Goal: Contribute content: Contribute content

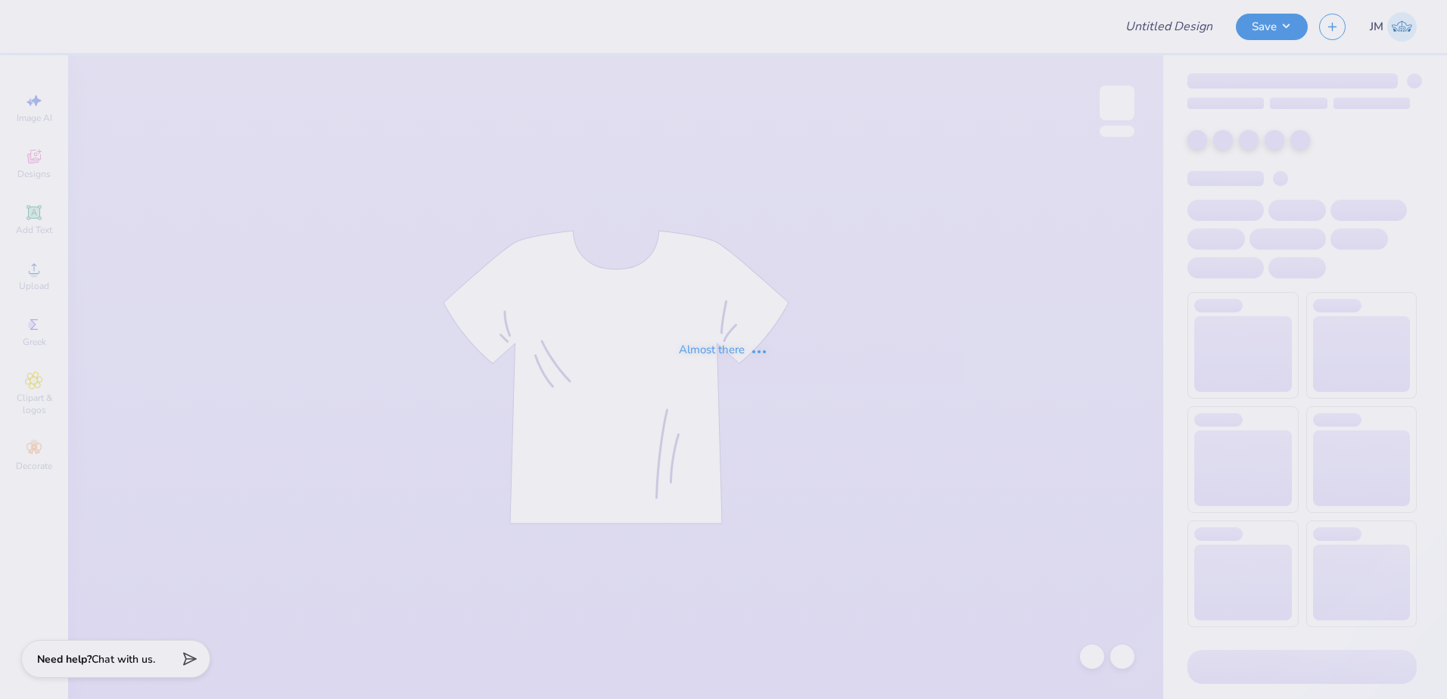
type input "Fall merch for Sigma Phi Epsilon"
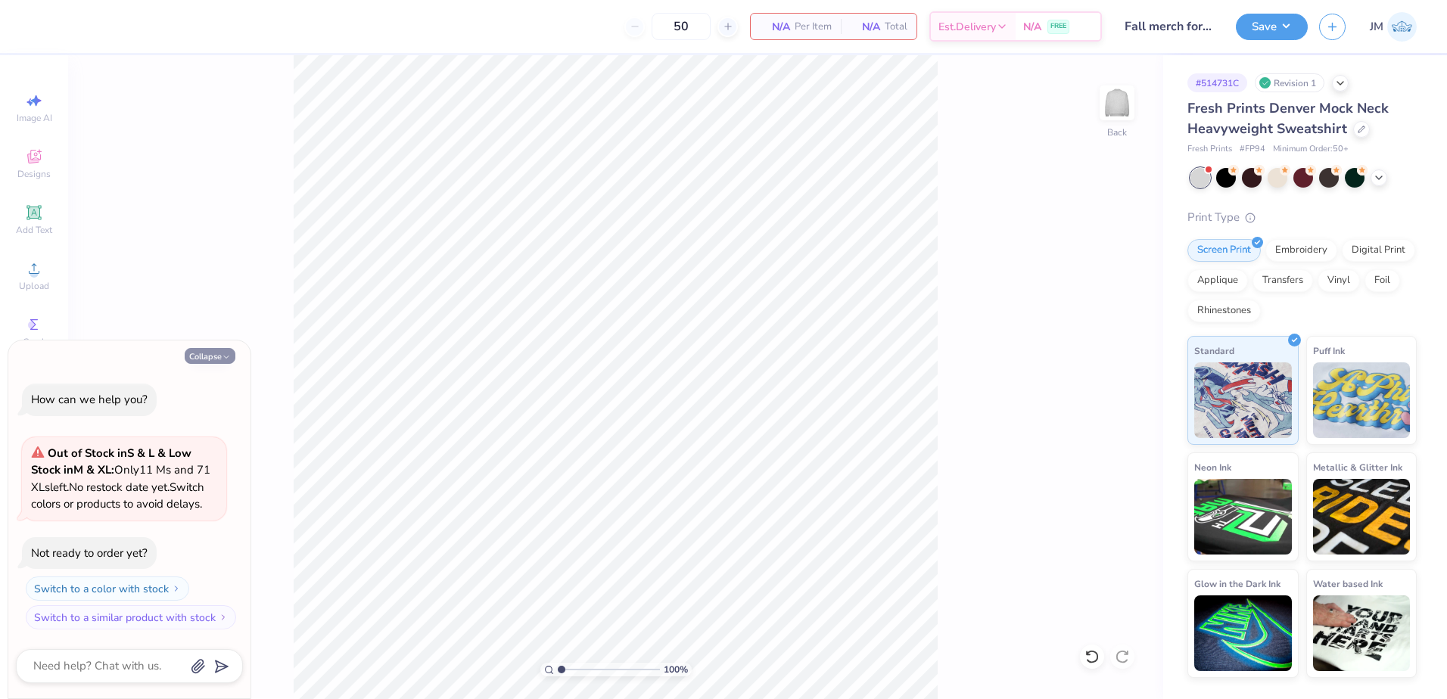
click at [203, 348] on button "Collapse" at bounding box center [210, 356] width 51 height 16
type textarea "x"
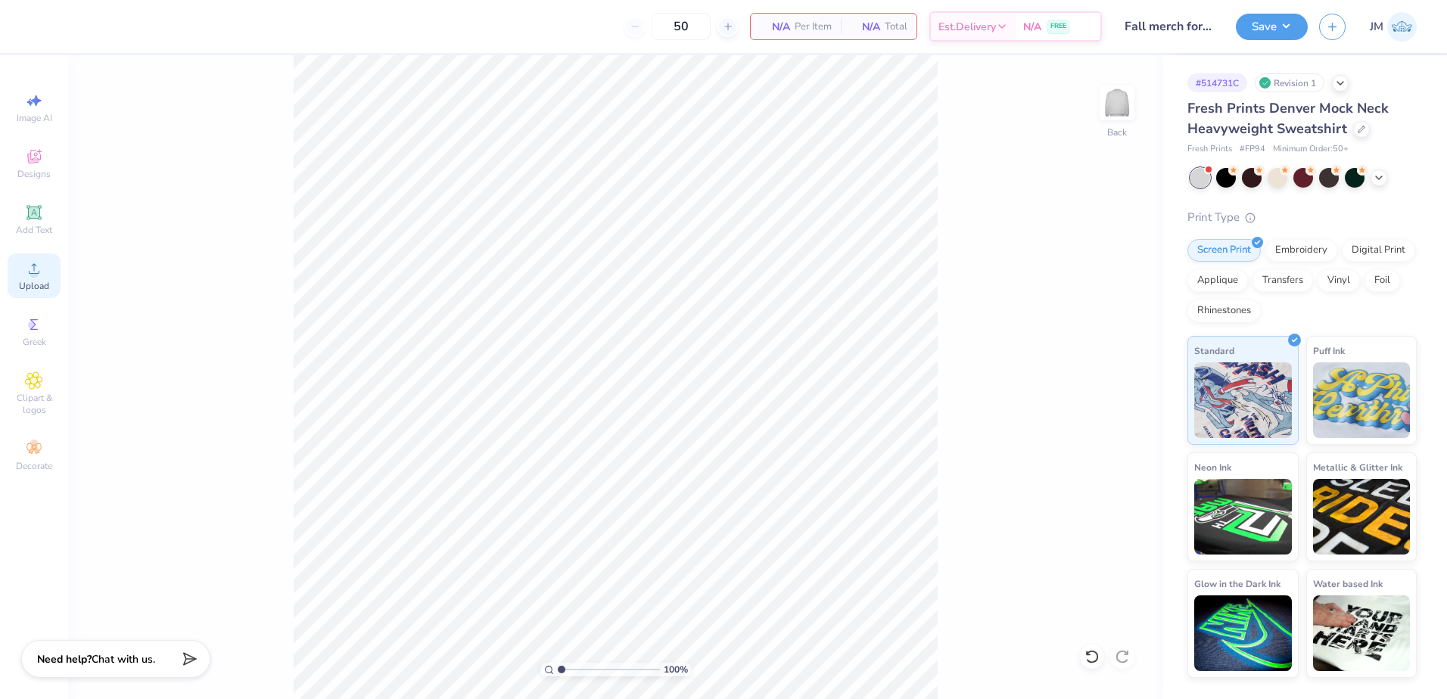
click at [42, 273] on icon at bounding box center [34, 269] width 18 height 18
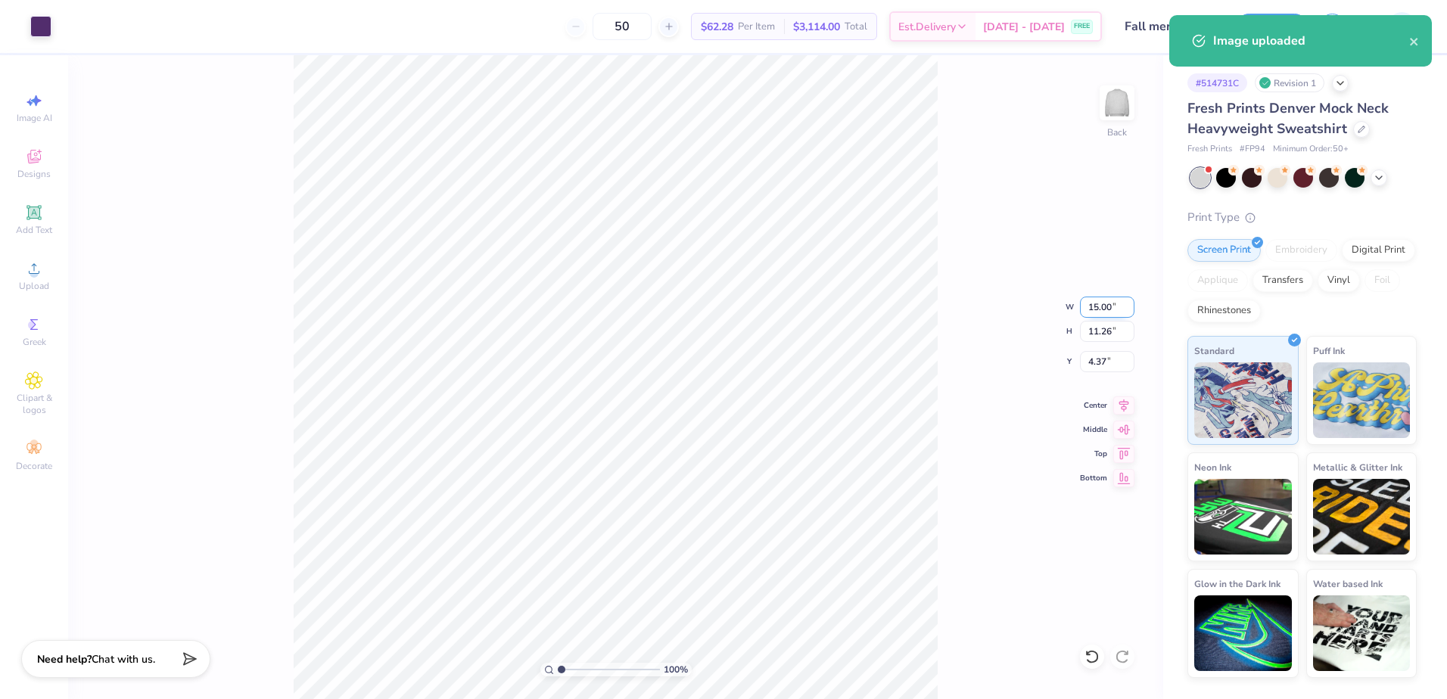
click at [1100, 306] on input "15.00" at bounding box center [1107, 307] width 54 height 21
type input "12.50"
type input "9.38"
click at [1097, 360] on input "5.31" at bounding box center [1107, 361] width 54 height 21
type input "3.00"
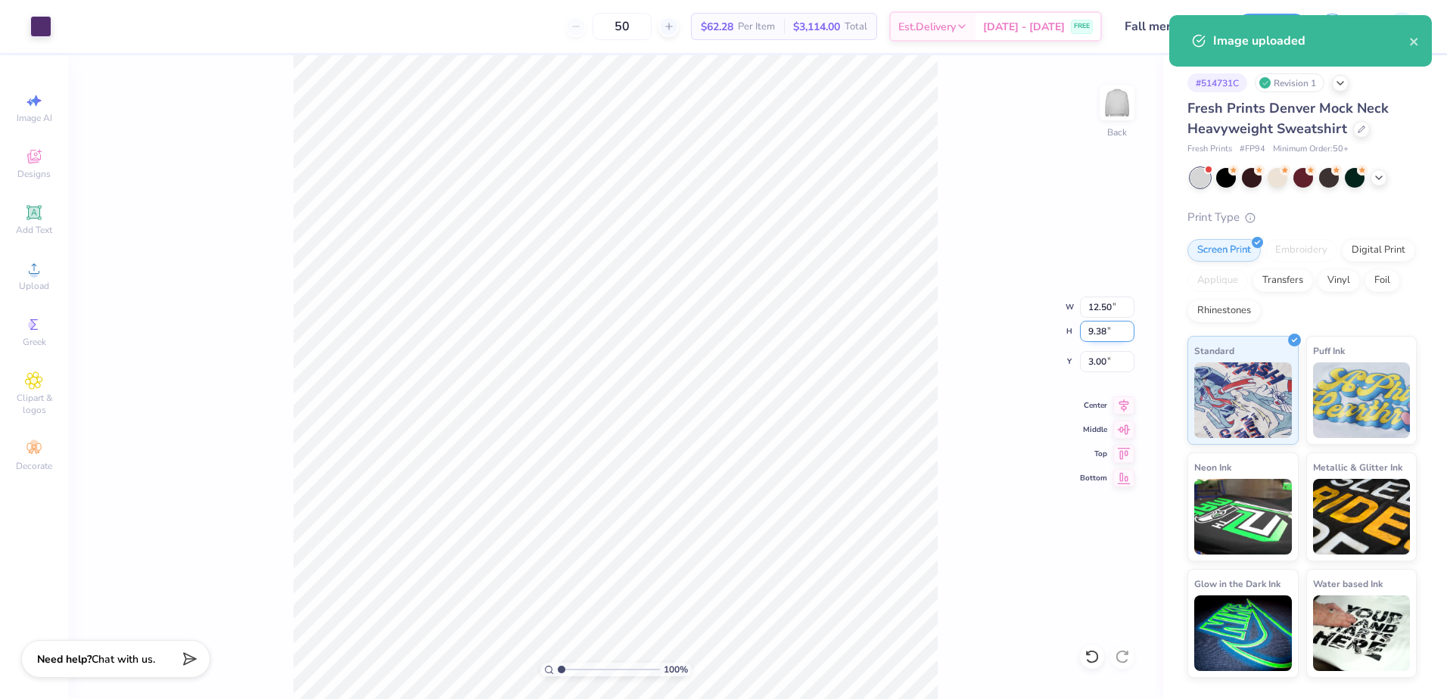
click at [1101, 337] on input "9.38" at bounding box center [1107, 331] width 54 height 21
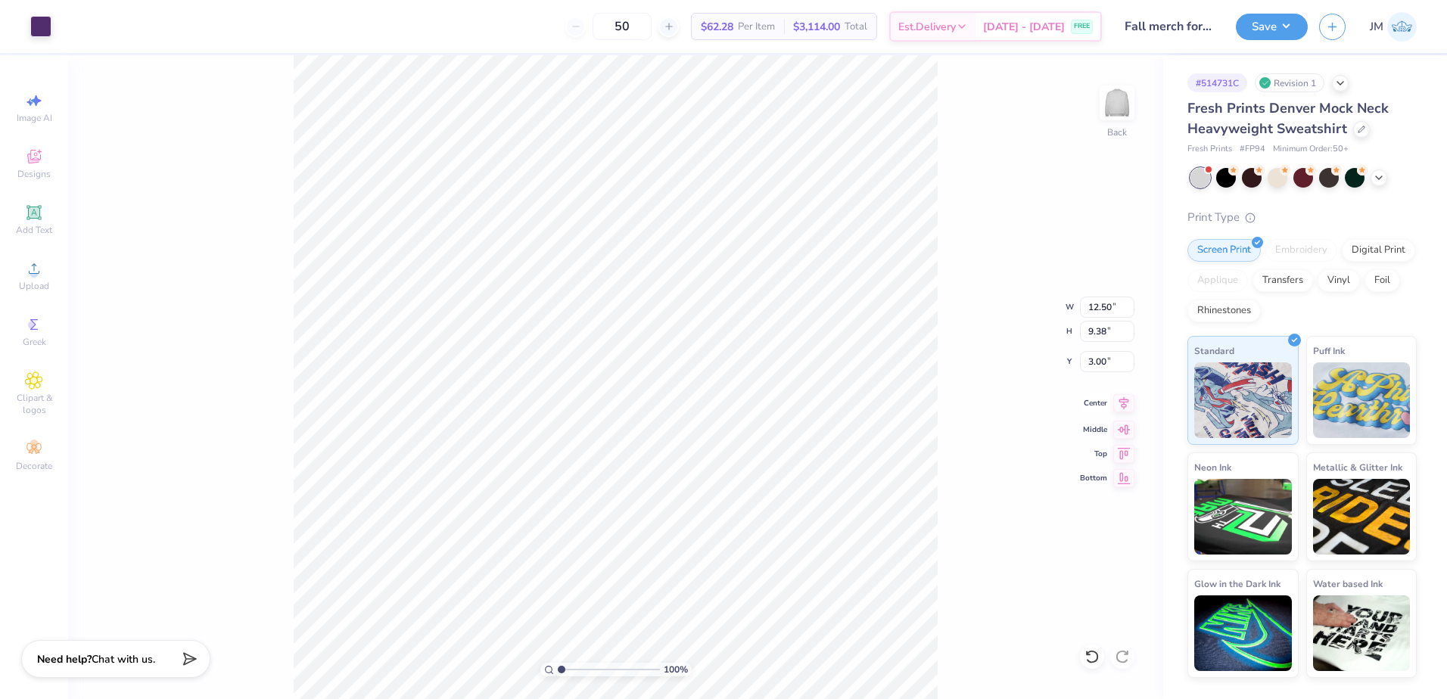
click at [1123, 408] on icon at bounding box center [1123, 403] width 21 height 18
click at [45, 222] on div "Add Text" at bounding box center [34, 220] width 53 height 45
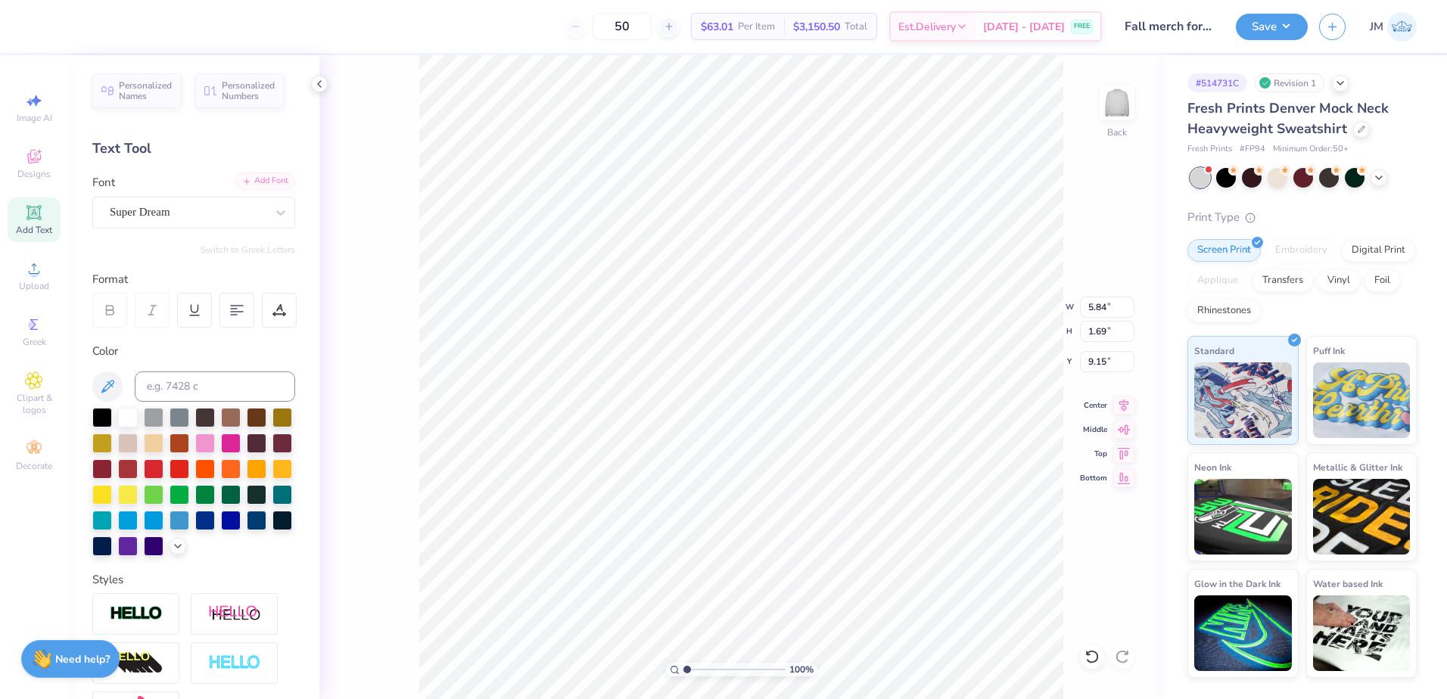
click at [249, 179] on div "Add Font" at bounding box center [265, 181] width 60 height 17
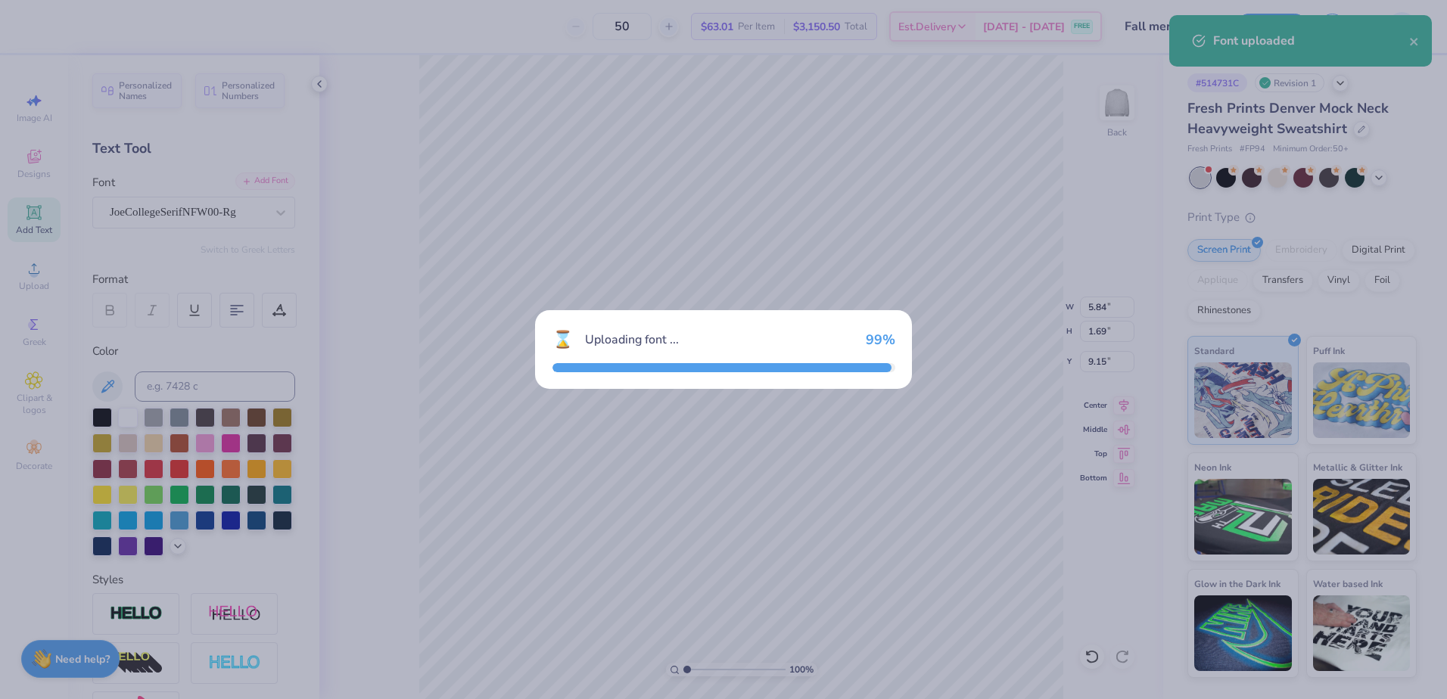
type input "6.22"
type input "1.90"
type input "9.05"
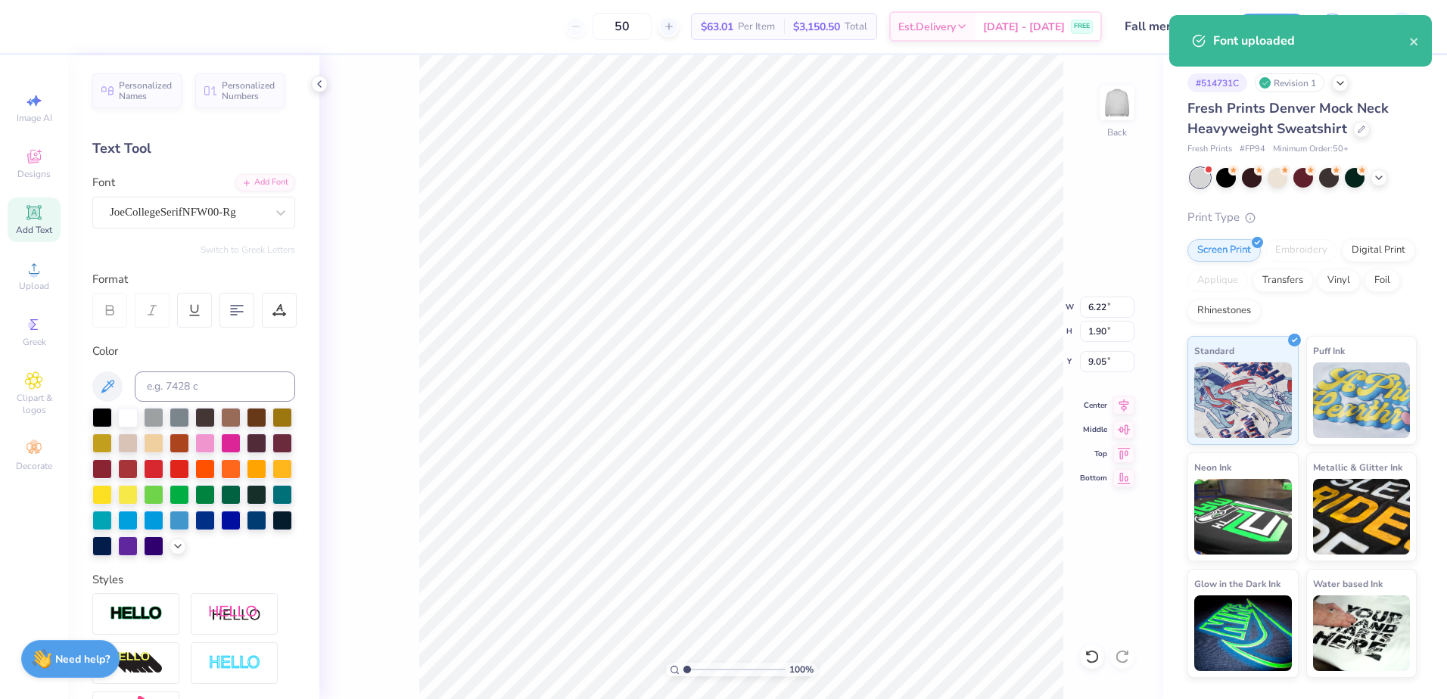
scroll to position [13, 2]
type textarea "EST."
type input "12.50"
type input "9.38"
type input "3.00"
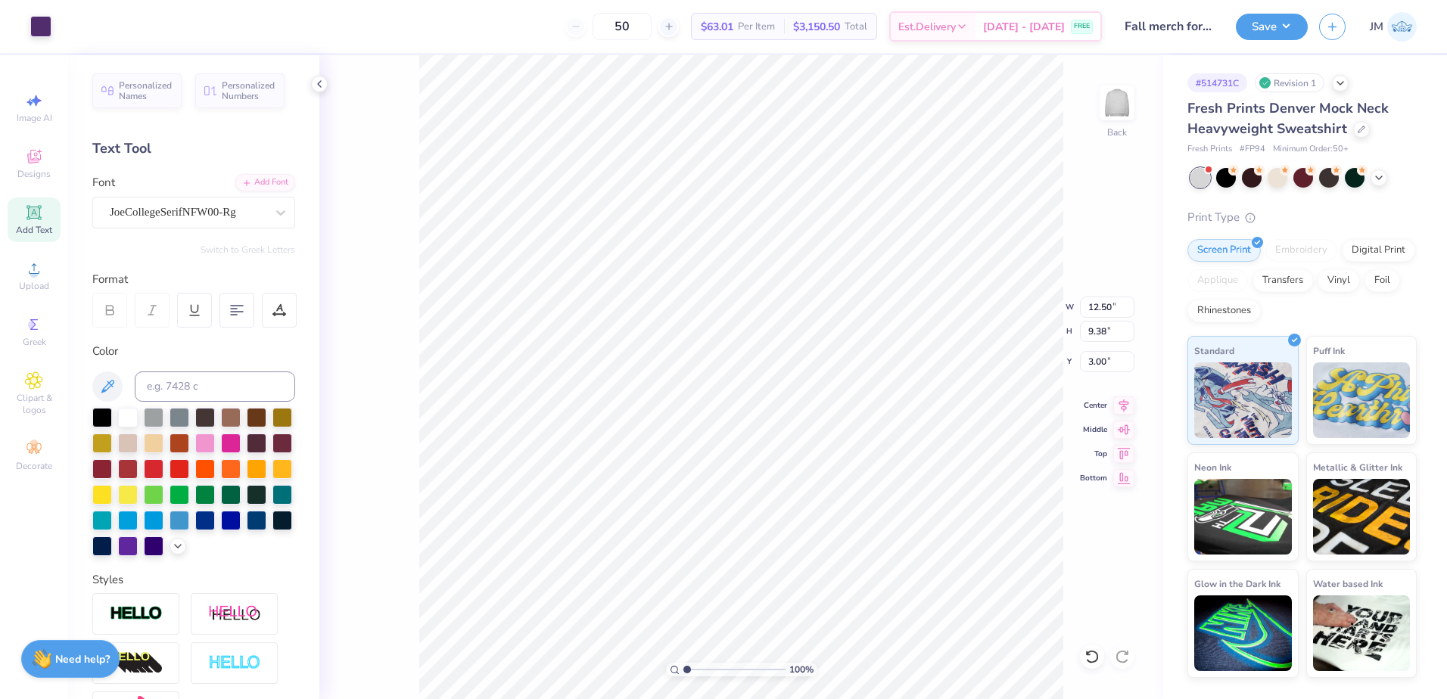
type input "4.64"
type input "1.90"
type input "9.05"
click at [201, 371] on div "Color" at bounding box center [193, 449] width 203 height 213
click at [199, 381] on input at bounding box center [215, 387] width 160 height 30
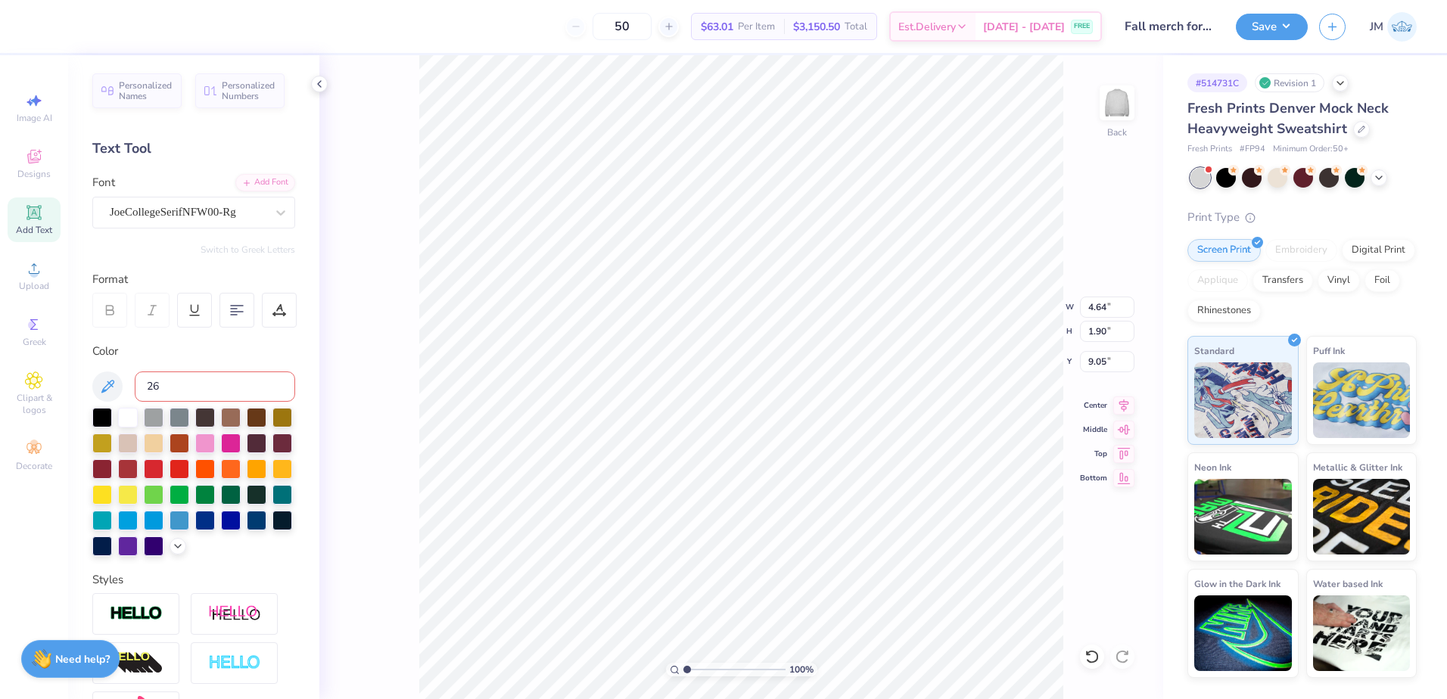
type input "269"
type input "1.86"
type input "0.76"
type input "10.19"
type input "2.9"
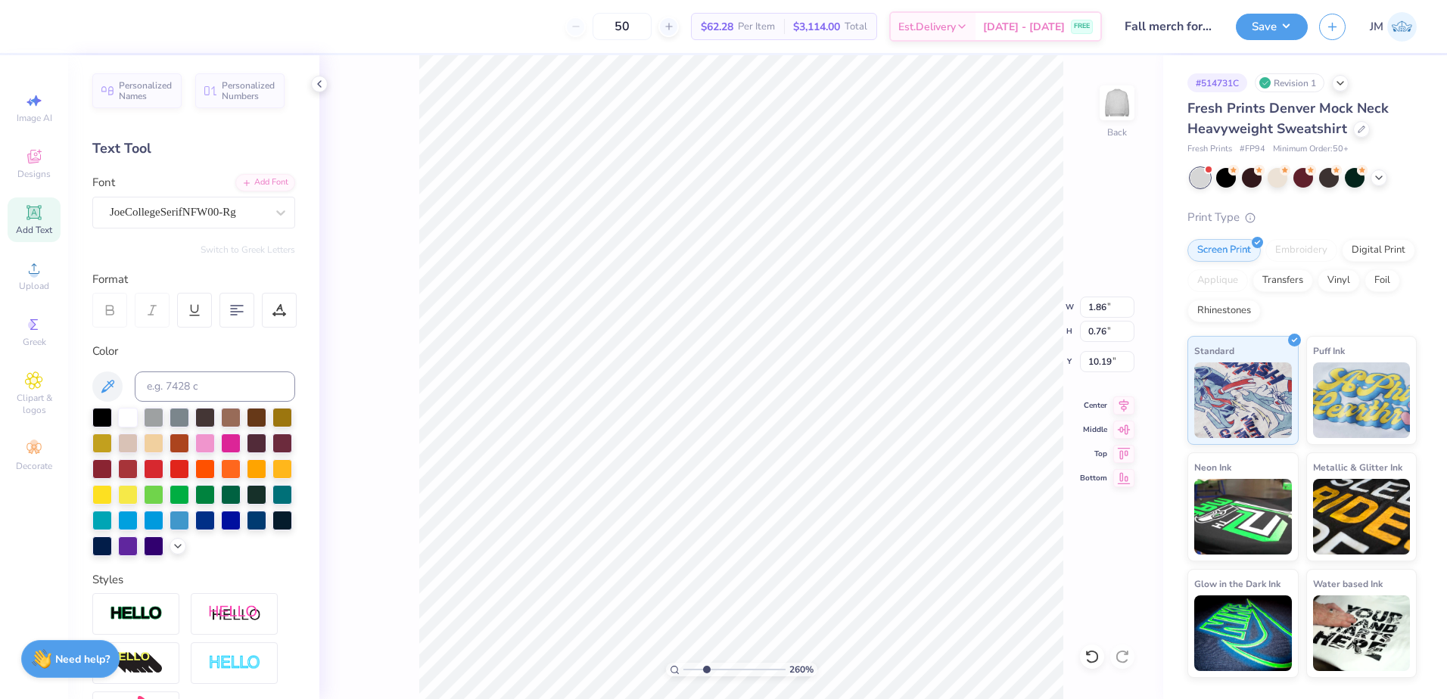
click at [706, 664] on input "range" at bounding box center [734, 670] width 102 height 14
type input "9.62"
drag, startPoint x: 707, startPoint y: 665, endPoint x: 696, endPoint y: 660, distance: 11.8
type input "1.93"
click at [696, 663] on input "range" at bounding box center [734, 670] width 102 height 14
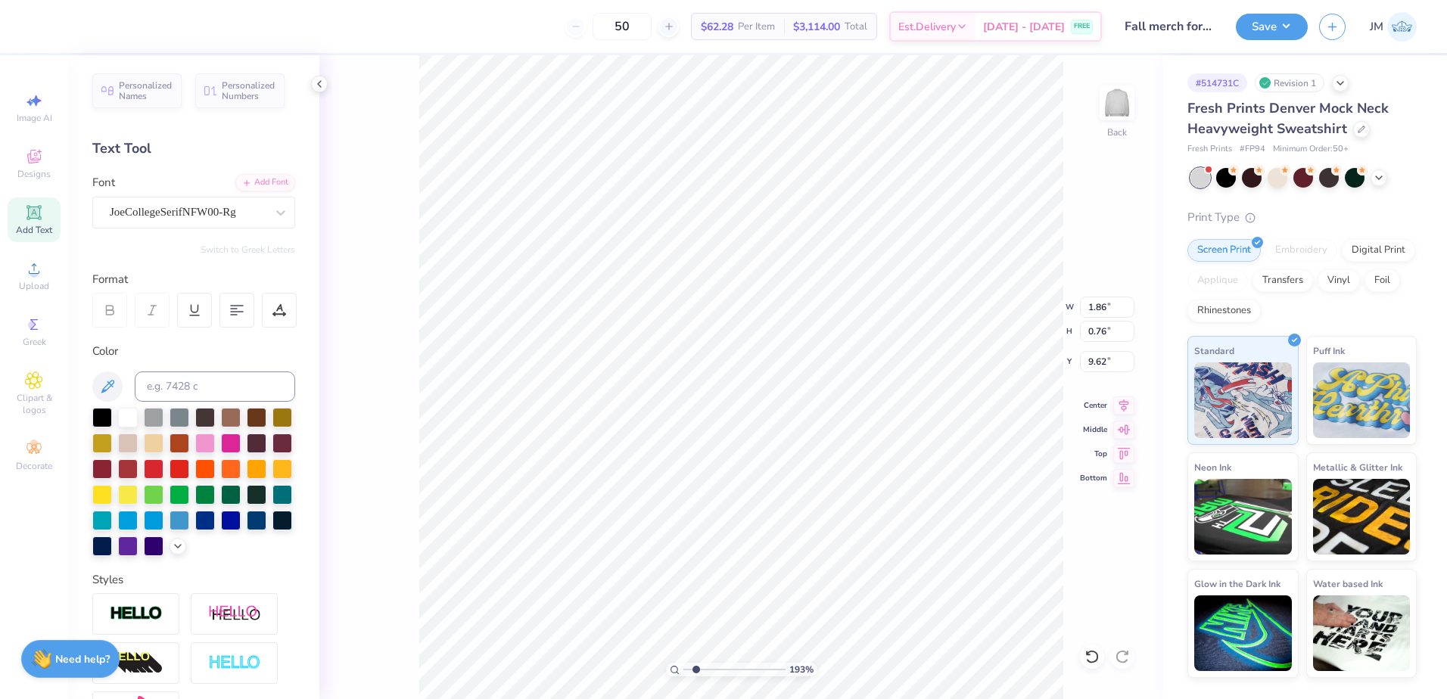
type input "1.64"
type input "0.67"
type input "1.74"
type input "0.71"
type input "9.29"
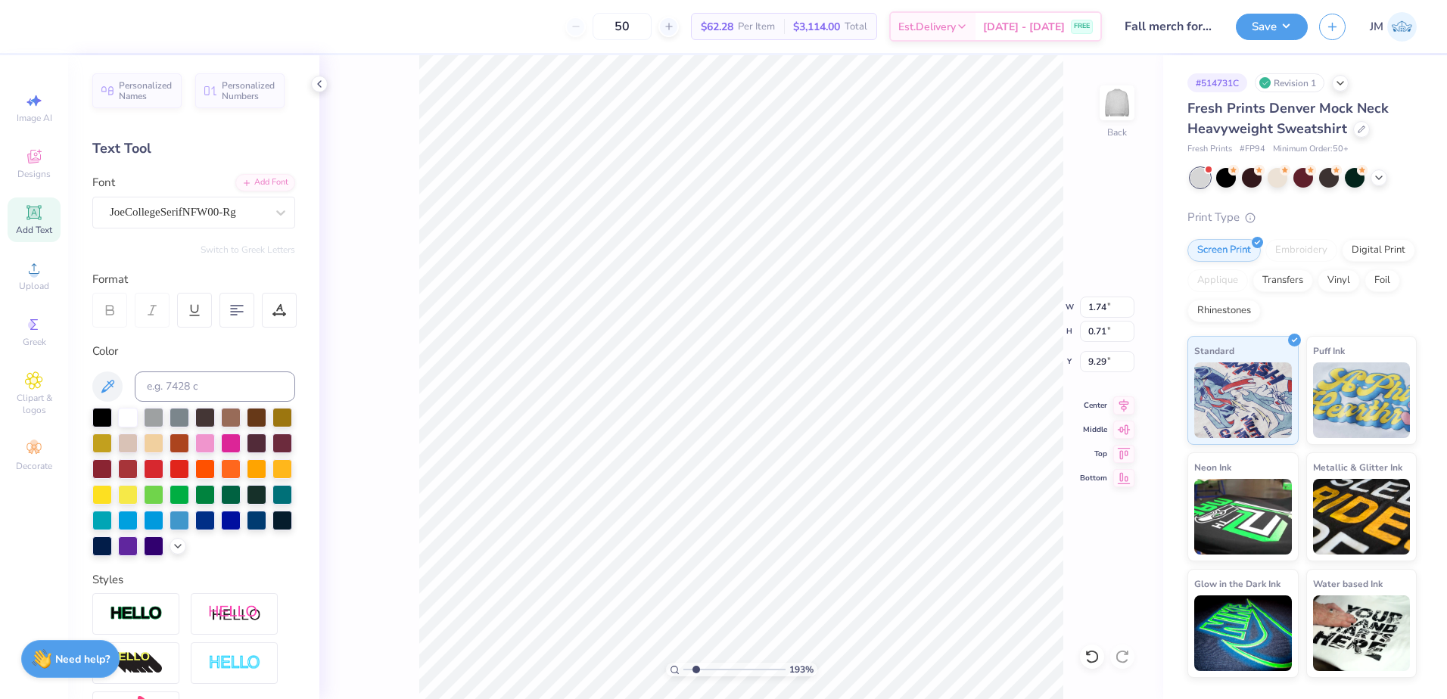
scroll to position [13, 2]
type textarea "1904"
type input "9.37"
click at [957, 528] on li "Group" at bounding box center [963, 533] width 119 height 30
click at [1125, 403] on icon at bounding box center [1124, 403] width 10 height 13
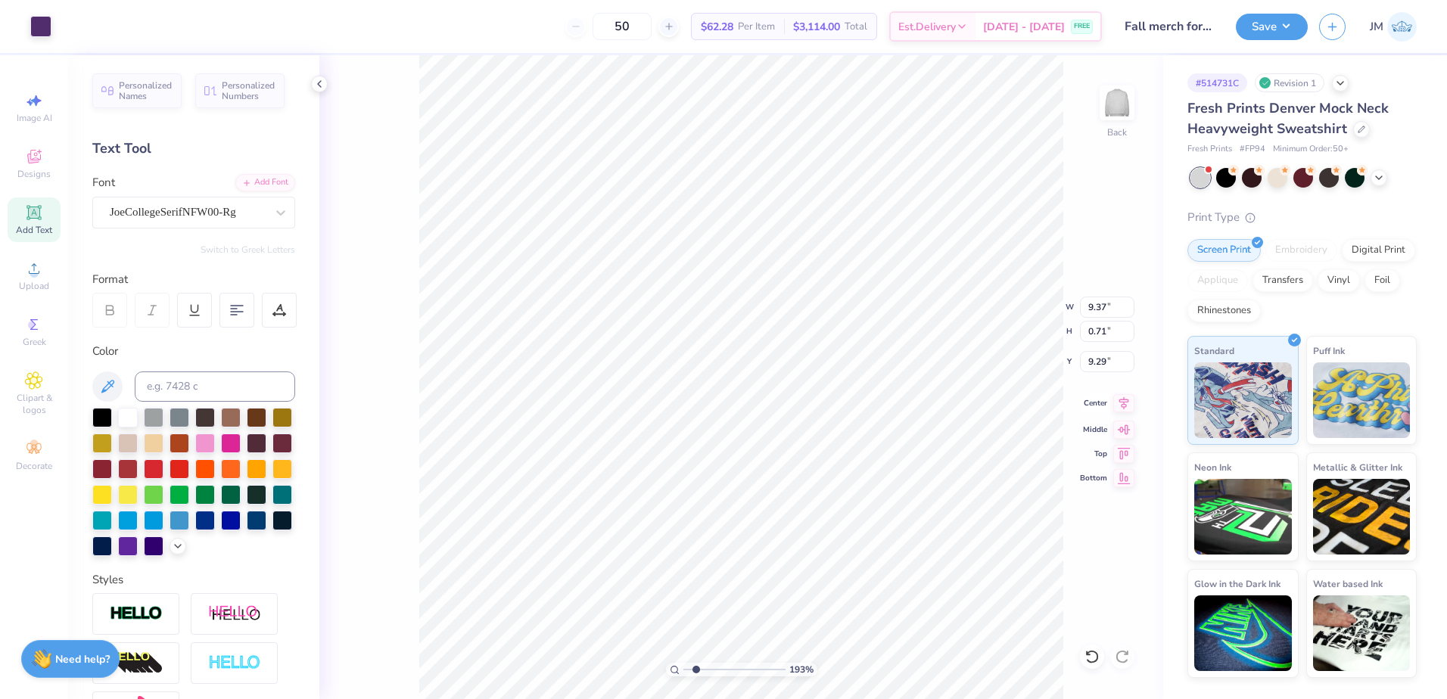
click at [1127, 405] on icon at bounding box center [1123, 403] width 21 height 18
type input "1.26"
click at [689, 666] on input "range" at bounding box center [734, 670] width 102 height 14
click at [269, 177] on div "Add Font" at bounding box center [265, 181] width 60 height 17
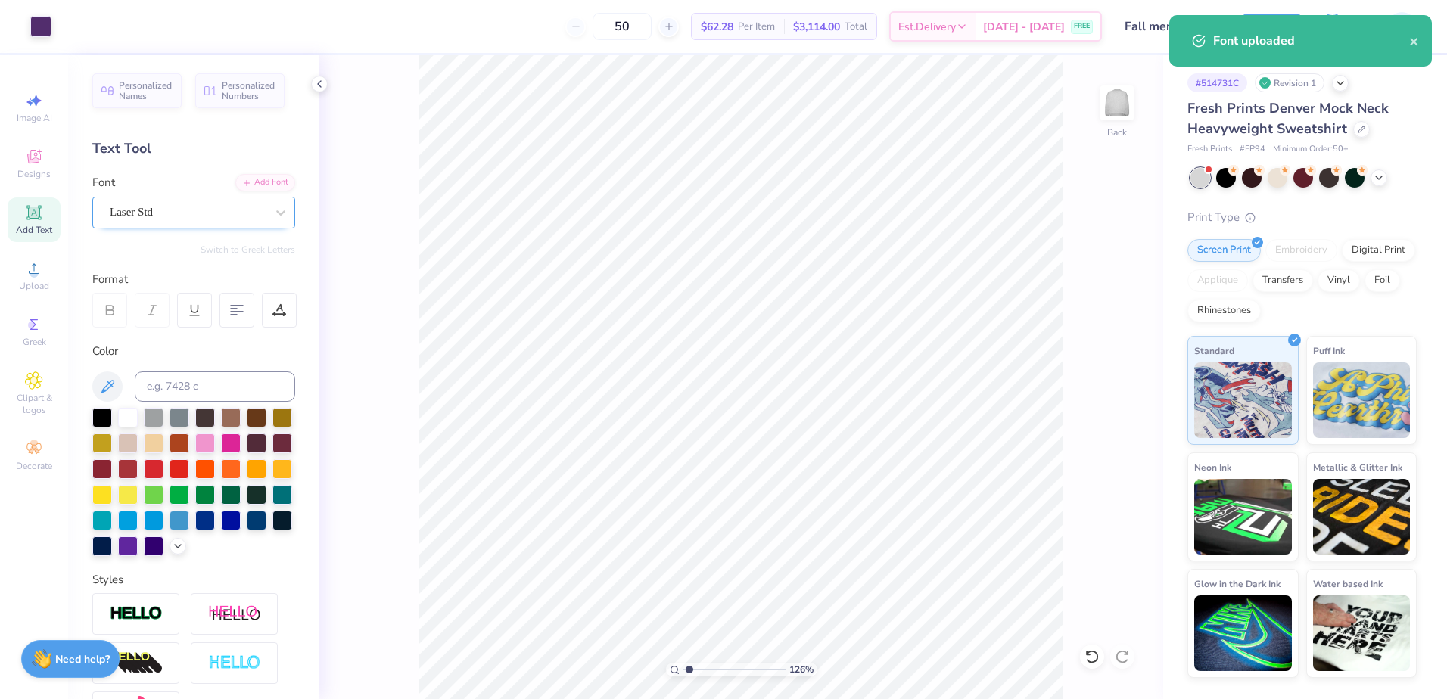
click at [188, 205] on div "Laser Std" at bounding box center [187, 212] width 159 height 23
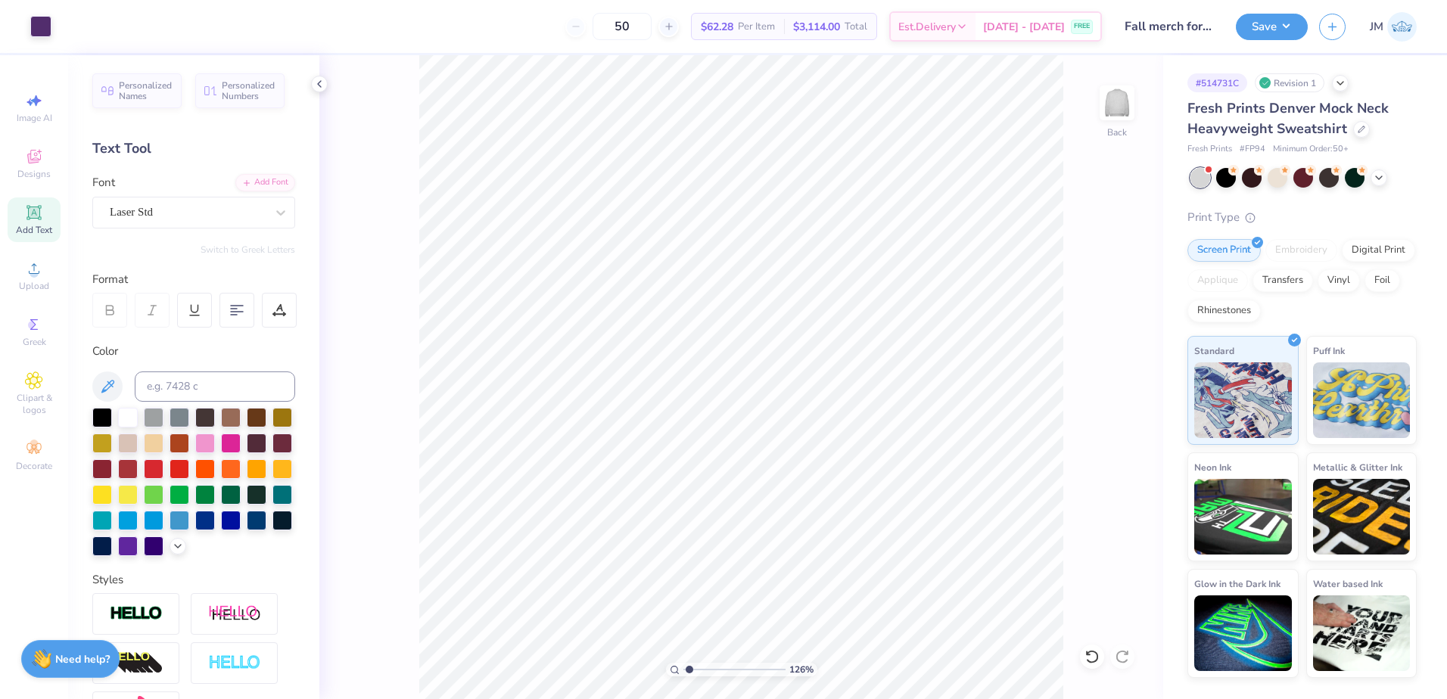
click at [42, 213] on icon at bounding box center [34, 213] width 18 height 18
click at [157, 212] on div "Super Dream" at bounding box center [187, 212] width 159 height 23
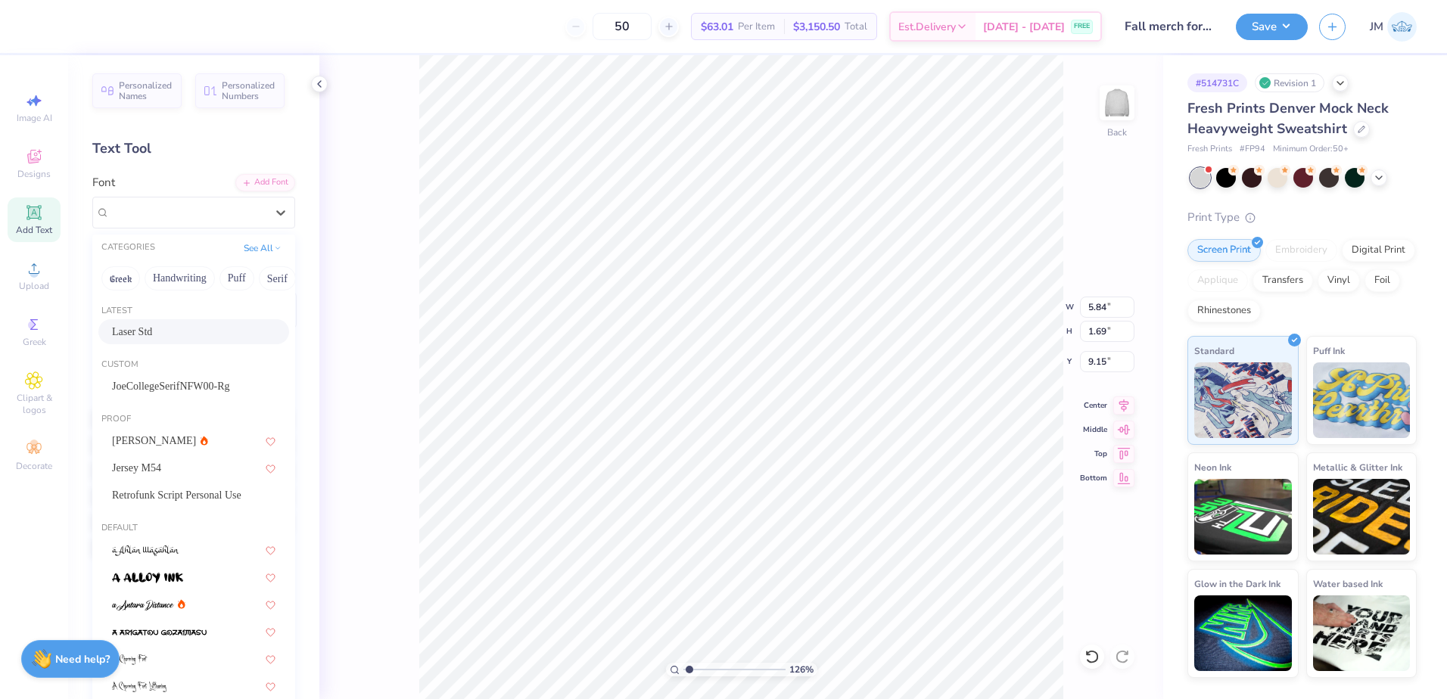
click at [151, 332] on div "Laser Std" at bounding box center [193, 332] width 163 height 16
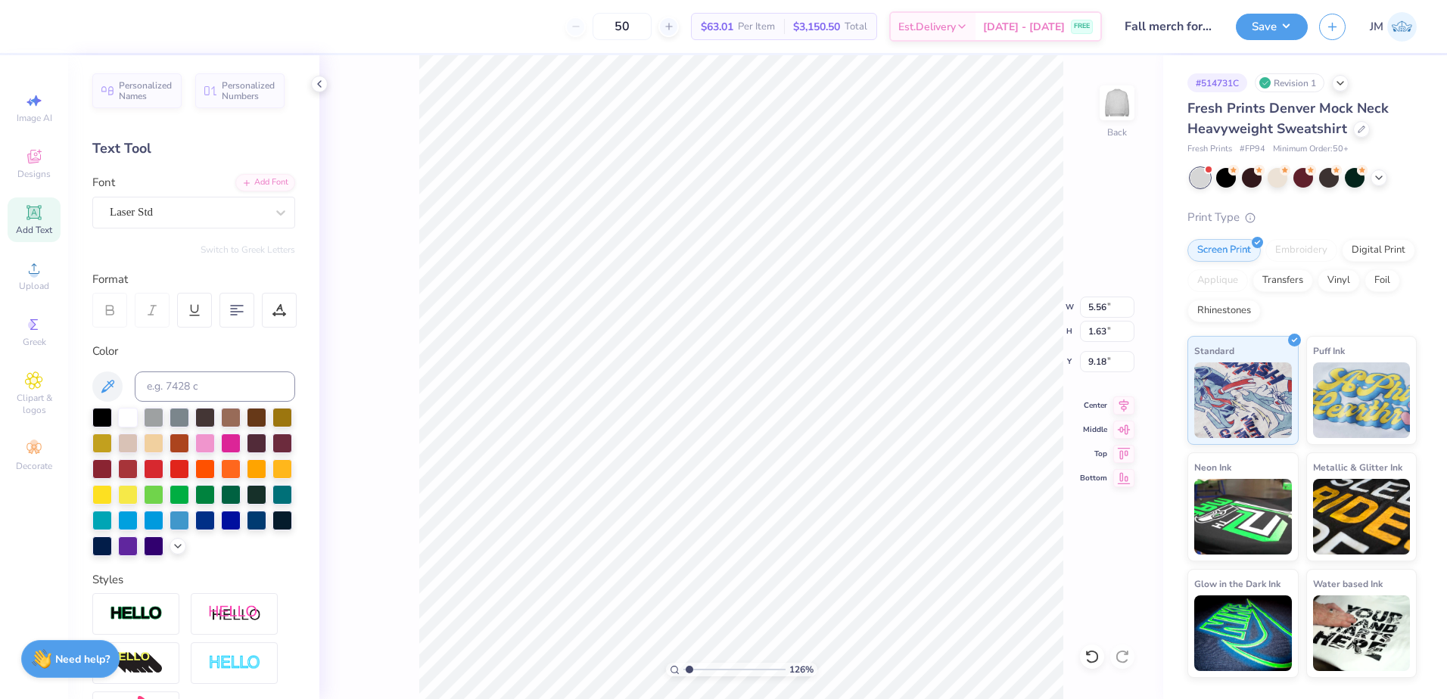
type input "5.56"
type input "1.63"
type input "12.80"
type textarea "Penn Delta"
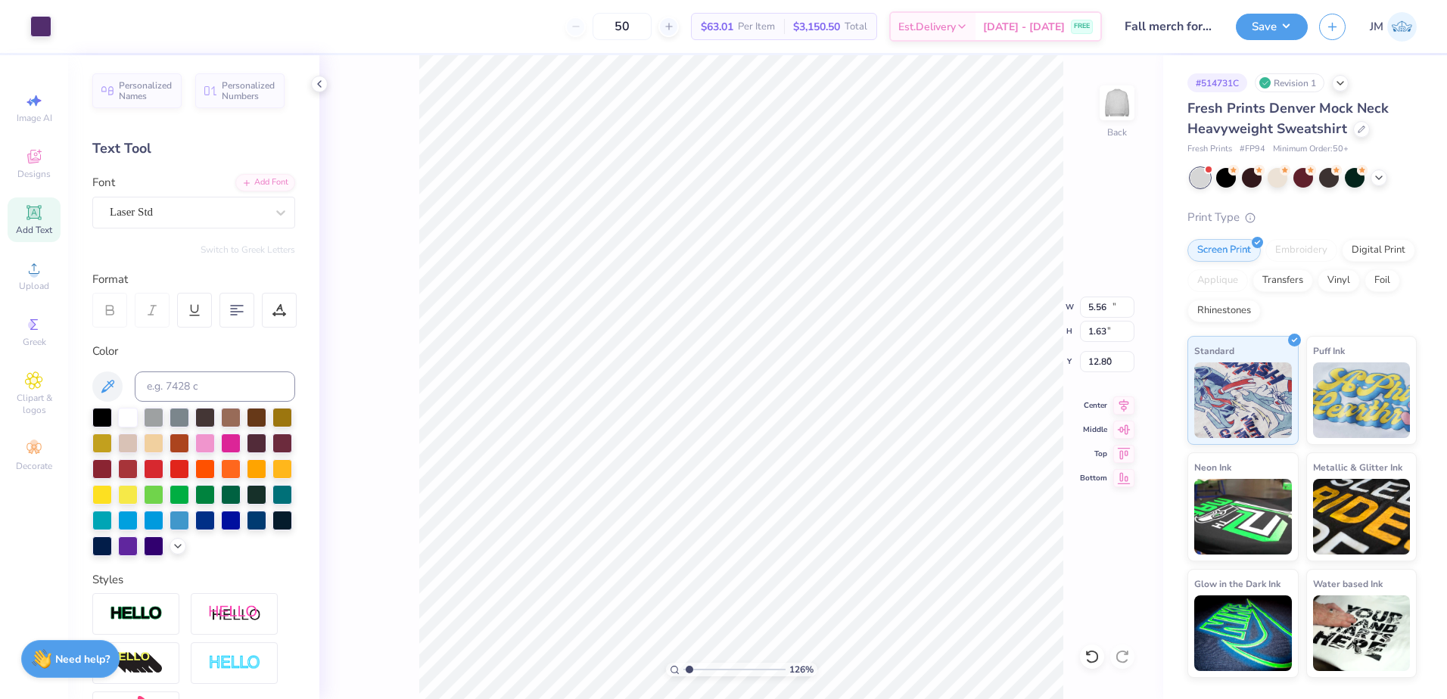
type input "12.50"
type input "9.38"
type input "3.00"
type input "9.20"
type input "1.65"
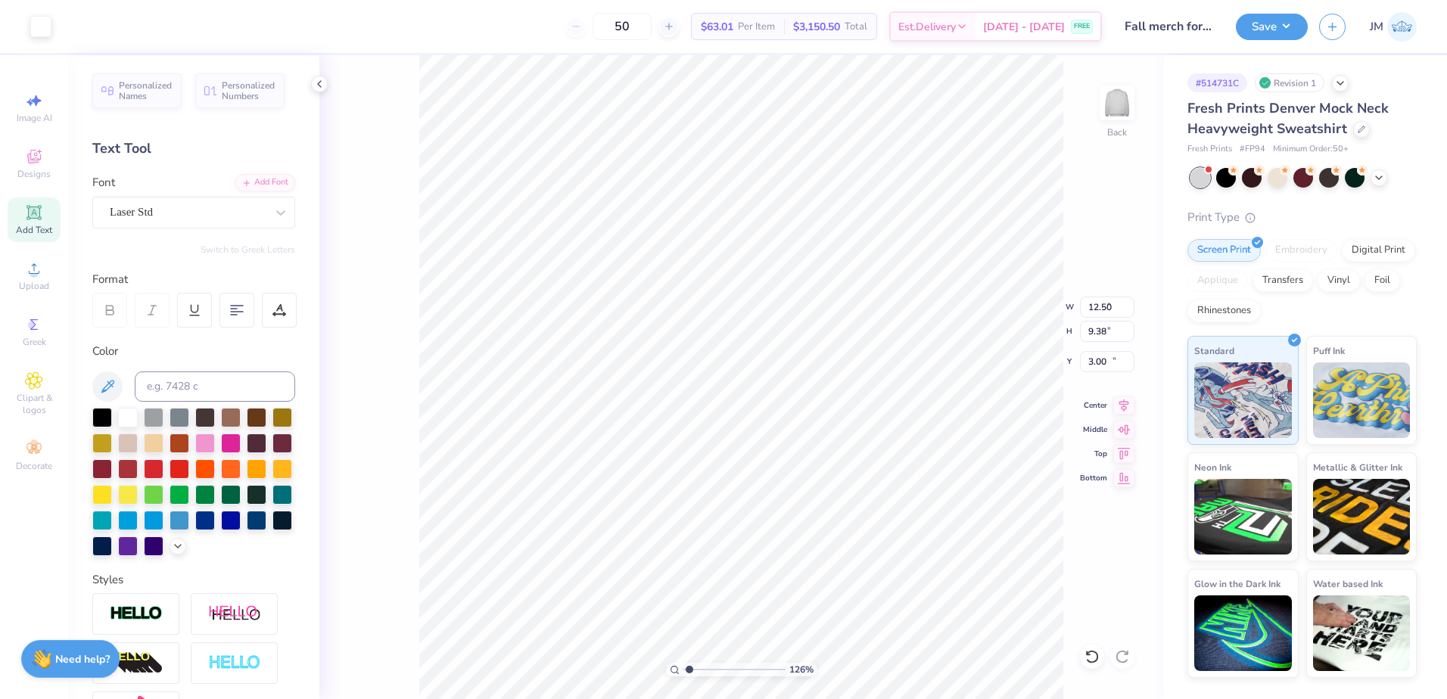
type input "12.79"
click at [218, 388] on input at bounding box center [215, 387] width 160 height 30
type input "269"
click at [1118, 405] on icon at bounding box center [1123, 403] width 21 height 18
type input "12.38"
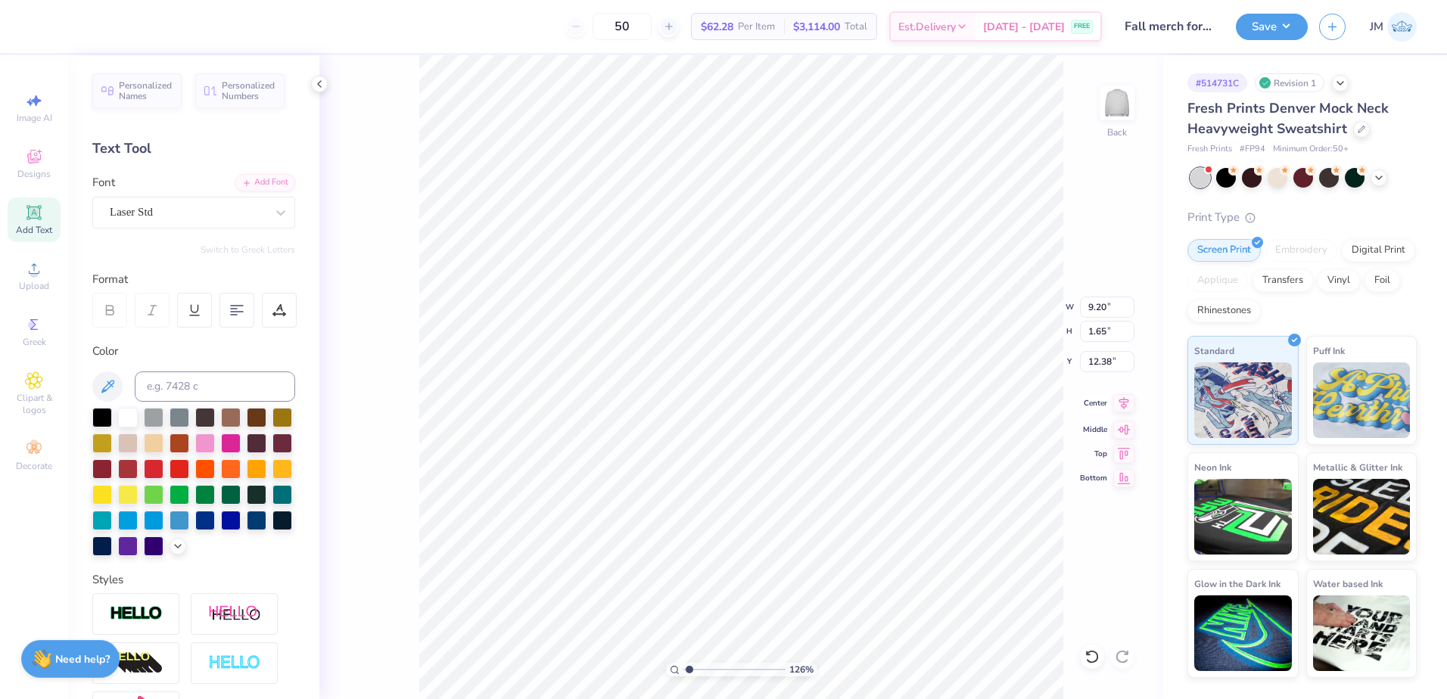
type input "9.37"
type input "0.71"
type input "9.29"
click at [173, 201] on div "Laser Std" at bounding box center [187, 212] width 159 height 23
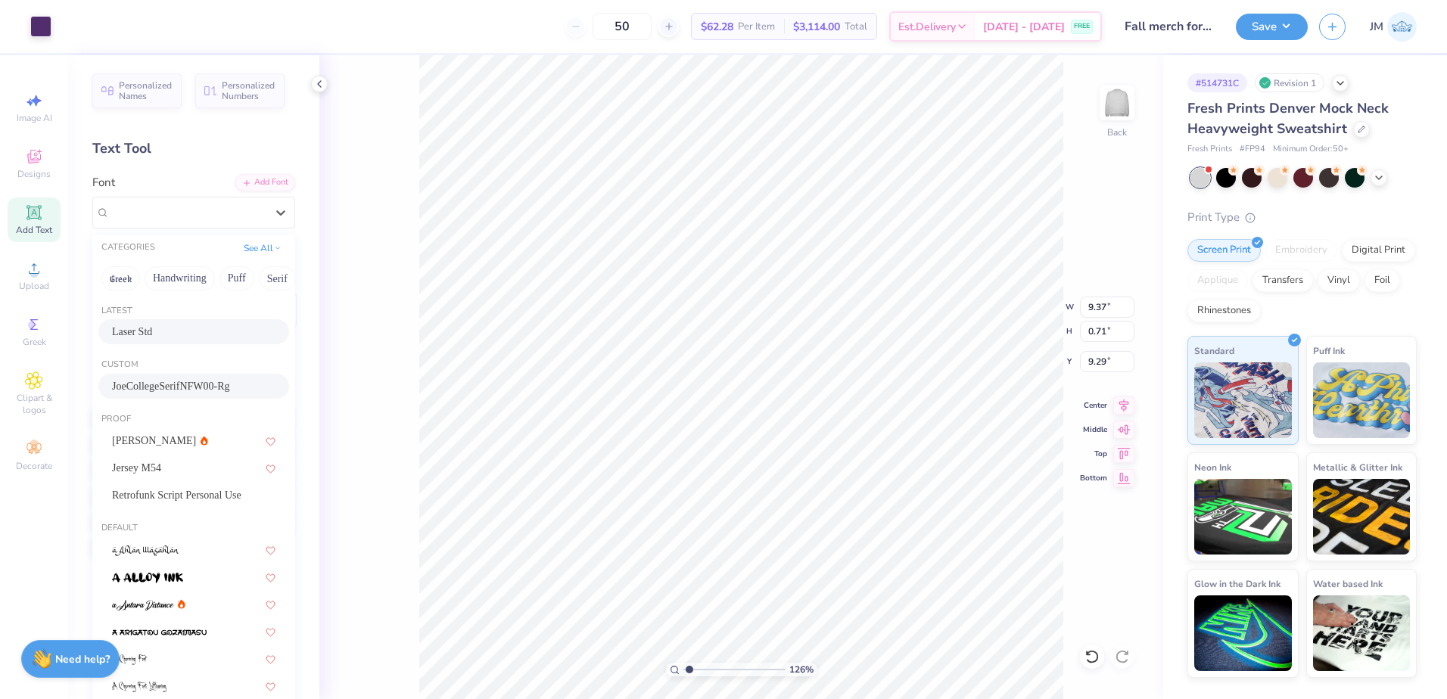
click at [156, 385] on span "JoeCollegeSerifNFW00-Rg" at bounding box center [171, 386] width 118 height 16
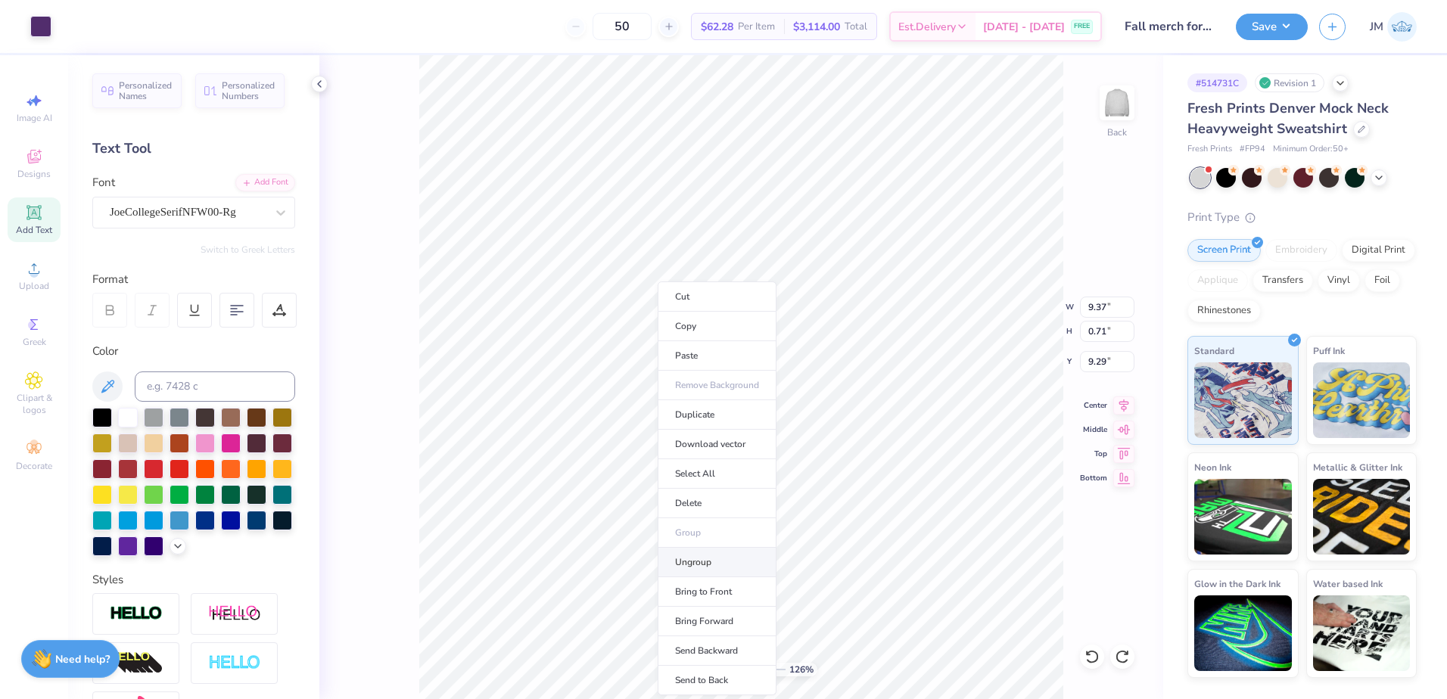
click at [692, 560] on li "Ungroup" at bounding box center [717, 563] width 119 height 30
click at [162, 207] on div "Laser Std" at bounding box center [187, 212] width 159 height 23
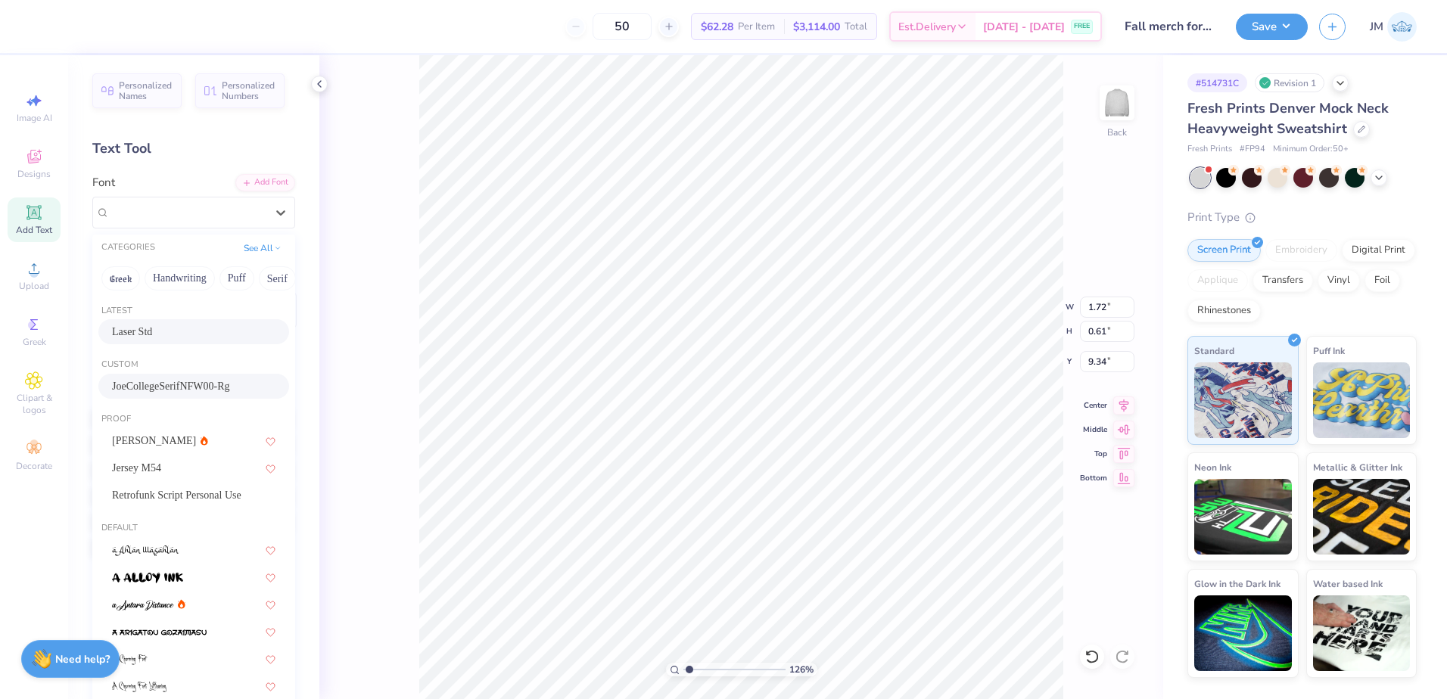
click at [165, 387] on span "JoeCollegeSerifNFW00-Rg" at bounding box center [171, 386] width 118 height 16
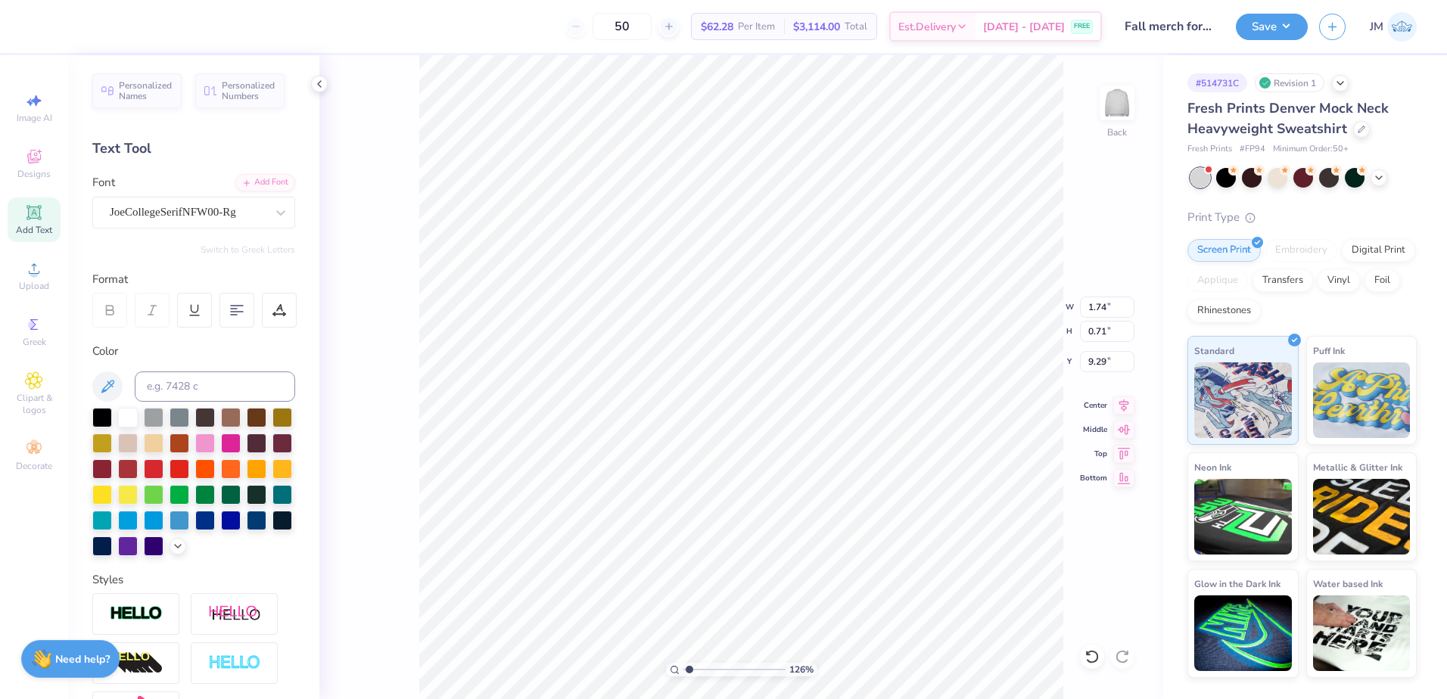
type input "1.74"
type input "0.71"
type input "9.29"
click at [805, 498] on li "Group" at bounding box center [829, 504] width 119 height 30
drag, startPoint x: 693, startPoint y: 671, endPoint x: 677, endPoint y: 658, distance: 20.9
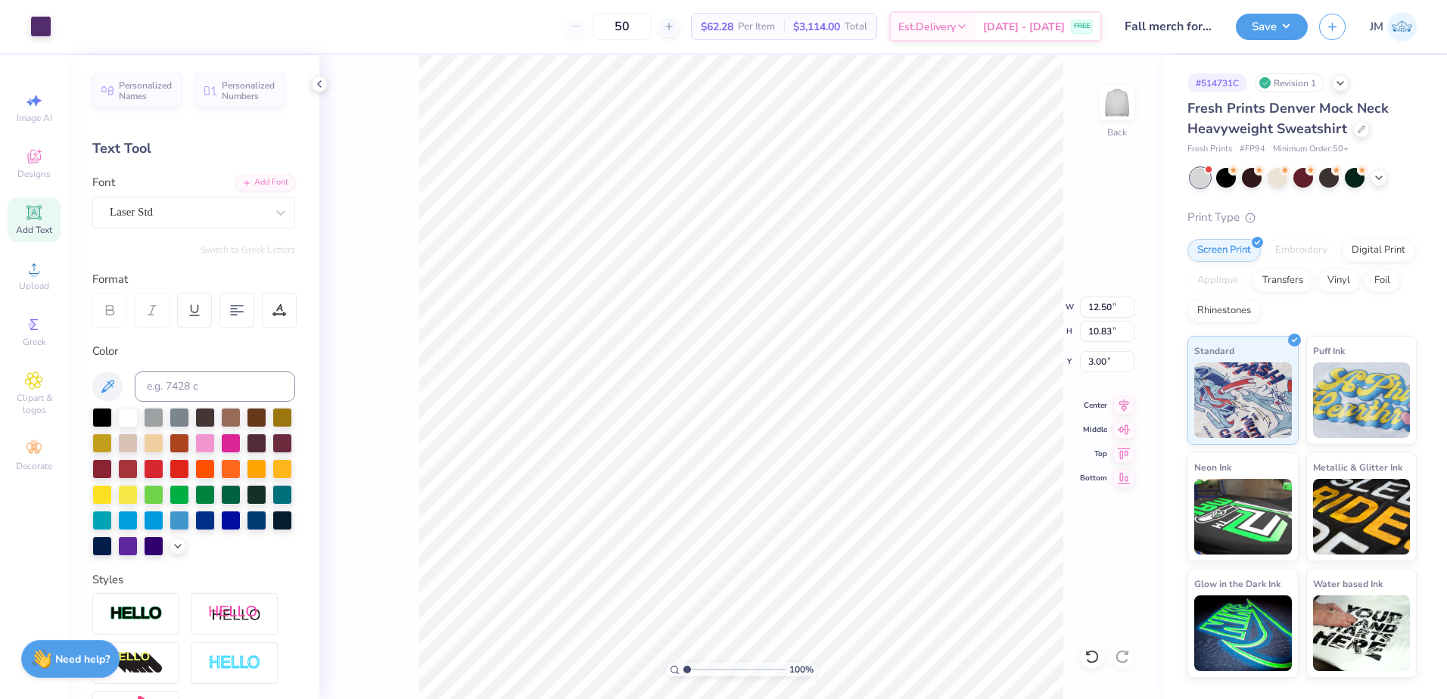
type input "1"
click at [683, 663] on input "range" at bounding box center [734, 670] width 102 height 14
click at [1273, 30] on button "Save" at bounding box center [1272, 24] width 72 height 26
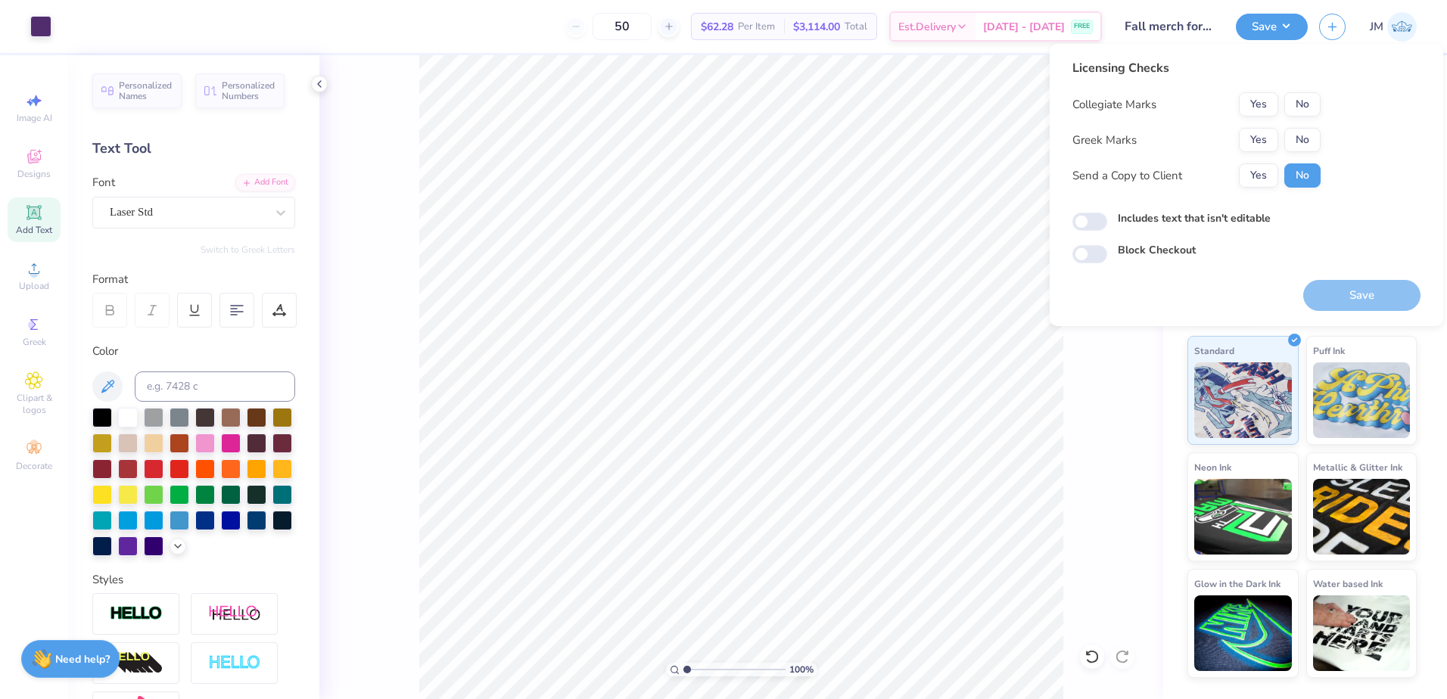
click at [1262, 127] on div "Collegiate Marks Yes No Greek Marks Yes No Send a Copy to Client Yes No" at bounding box center [1196, 139] width 248 height 95
click at [1253, 136] on button "Yes" at bounding box center [1258, 140] width 39 height 24
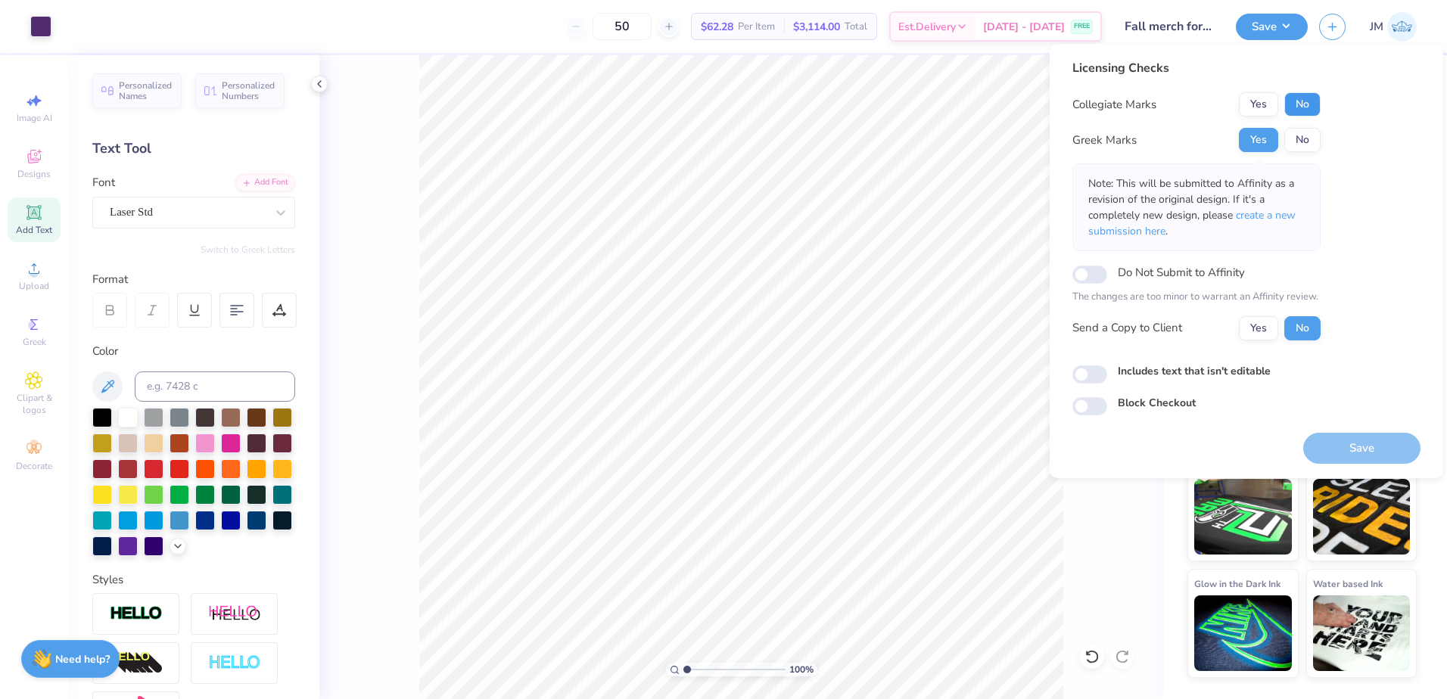
click at [1296, 101] on button "No" at bounding box center [1302, 104] width 36 height 24
click at [1265, 102] on button "Yes" at bounding box center [1258, 104] width 39 height 24
click at [1362, 445] on button "Save" at bounding box center [1361, 448] width 117 height 31
